Goal: Find specific page/section: Find specific page/section

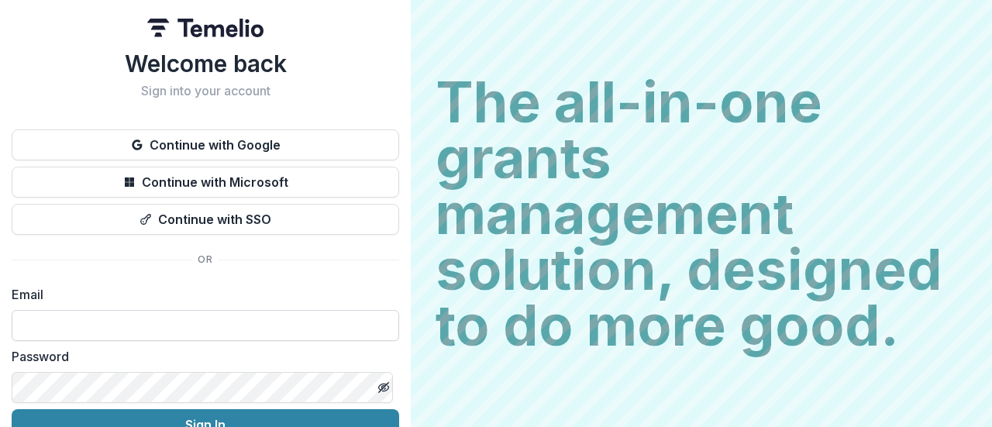
click at [247, 319] on input at bounding box center [206, 325] width 388 height 31
type input "**********"
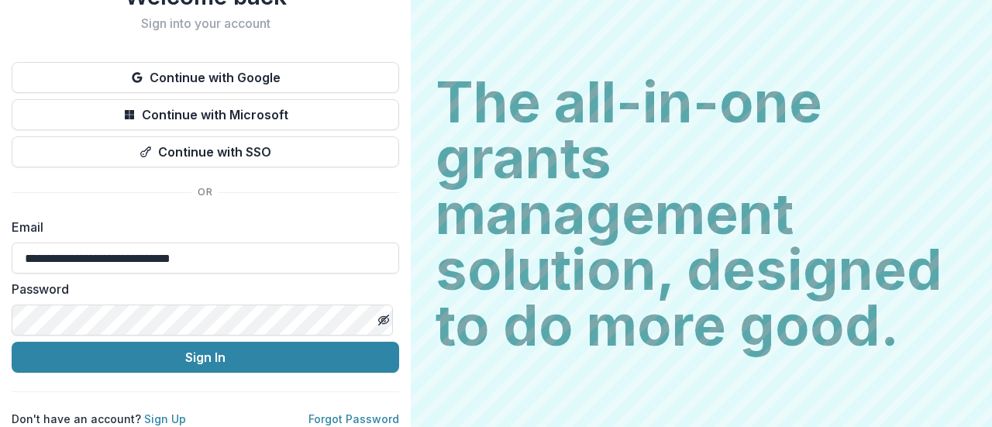
scroll to position [78, 0]
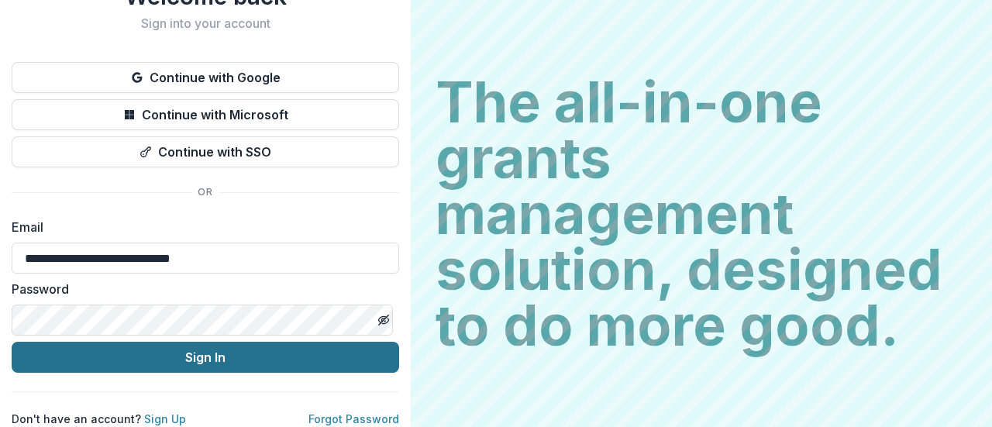
click at [249, 349] on button "Sign In" at bounding box center [206, 357] width 388 height 31
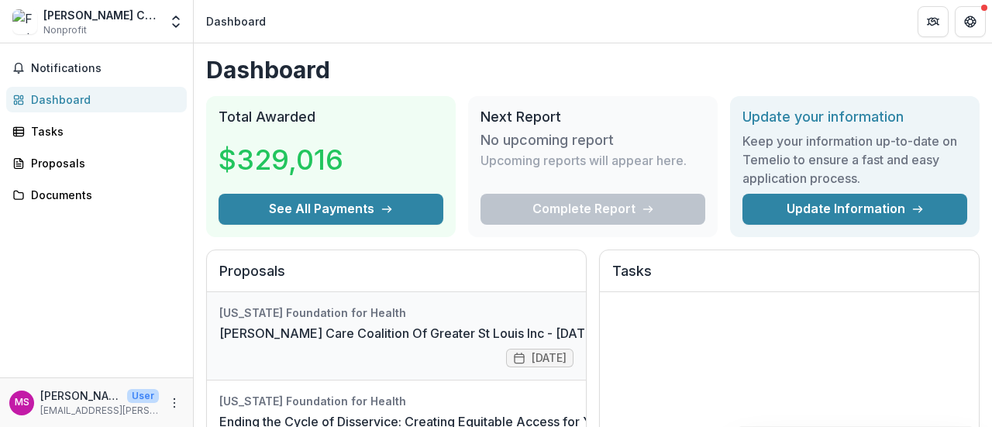
click at [519, 331] on link "[PERSON_NAME] Care Coalition Of Greater St Louis Inc - [DATE] - [DATE] Request …" at bounding box center [519, 333] width 601 height 19
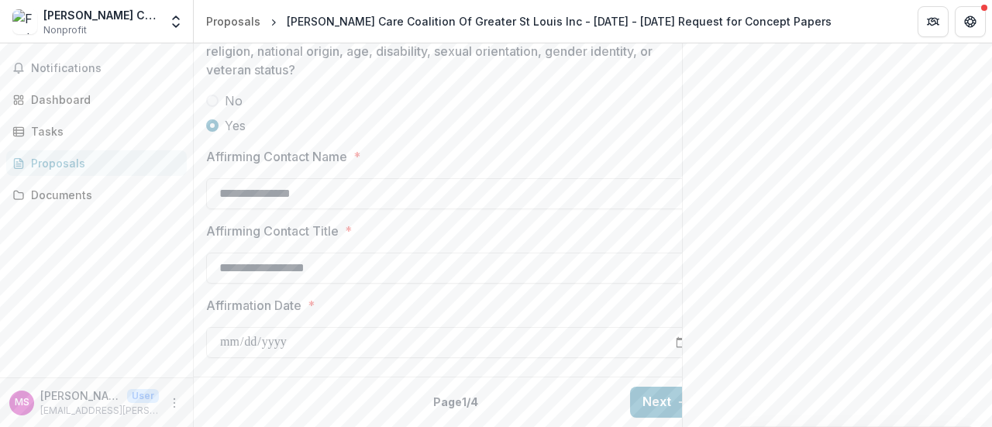
scroll to position [2301, 0]
click at [648, 399] on button "Next" at bounding box center [666, 402] width 72 height 31
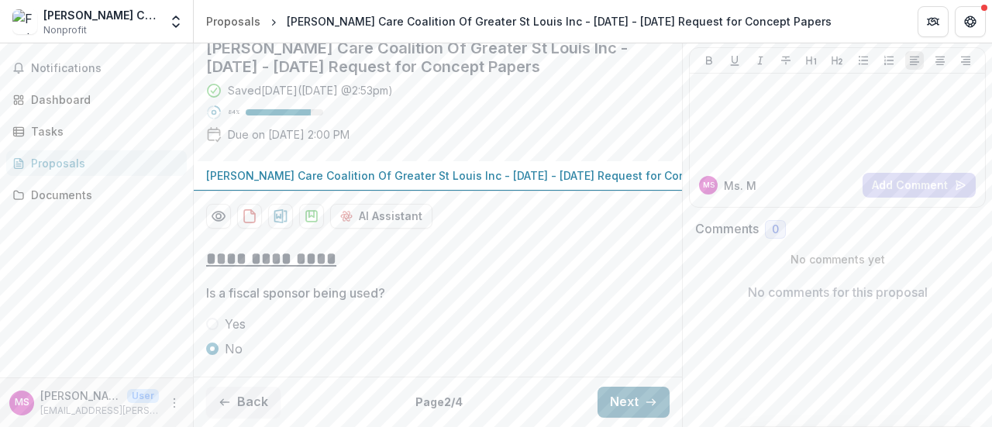
scroll to position [240, 0]
click at [634, 396] on button "Next" at bounding box center [634, 402] width 72 height 31
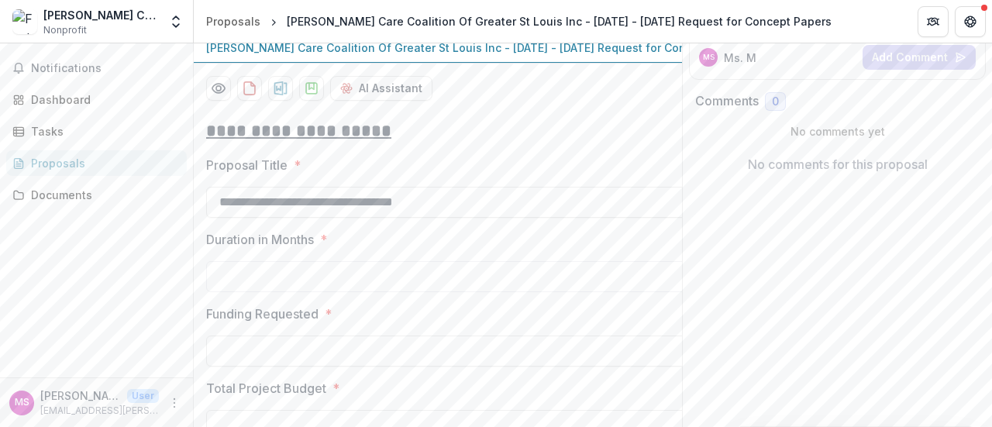
scroll to position [1514, 0]
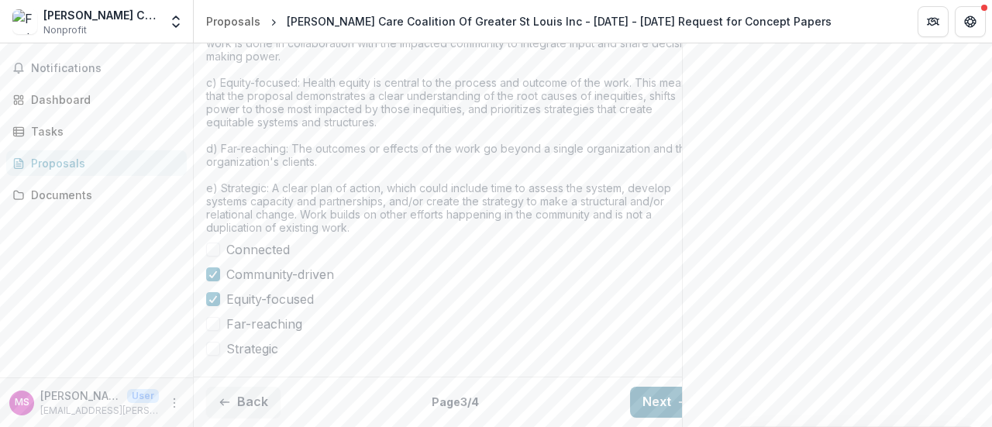
click at [663, 388] on button "Next" at bounding box center [666, 402] width 72 height 31
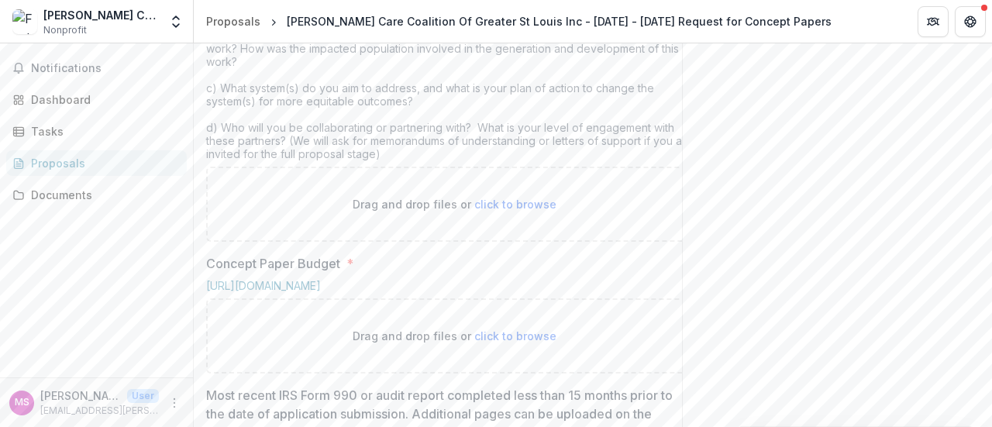
scroll to position [725, 0]
